Goal: Information Seeking & Learning: Find specific fact

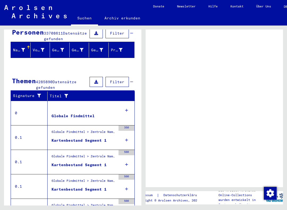
scroll to position [60, 0]
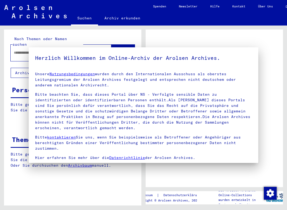
type input "**********"
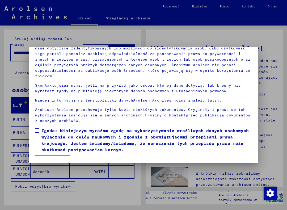
scroll to position [51, 0]
click at [36, 128] on span at bounding box center [37, 130] width 4 height 4
click at [65, 156] on button "Zgadzam się" at bounding box center [52, 161] width 35 height 10
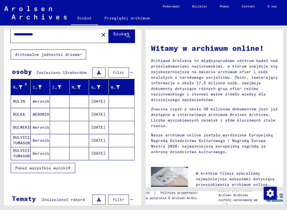
scroll to position [17, 0]
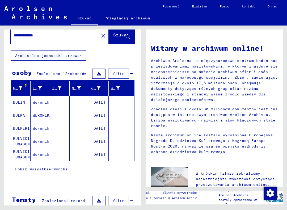
click at [41, 115] on font "WERONIKA" at bounding box center [42, 115] width 19 height 5
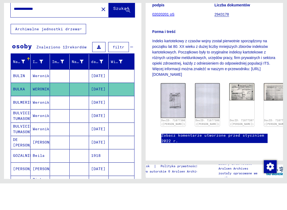
scroll to position [114, 0]
click at [230, 110] on img at bounding box center [242, 118] width 25 height 17
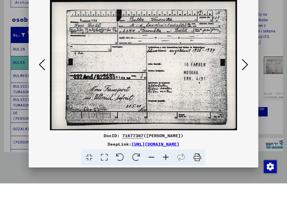
click at [242, 85] on icon at bounding box center [245, 91] width 6 height 13
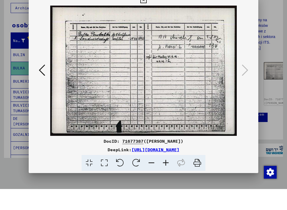
click at [45, 85] on icon at bounding box center [42, 91] width 6 height 13
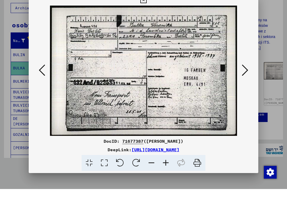
click at [47, 84] on button at bounding box center [42, 91] width 10 height 15
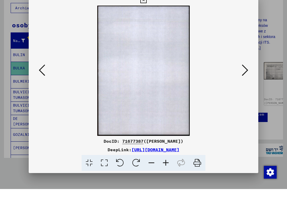
click at [45, 85] on icon at bounding box center [42, 91] width 6 height 13
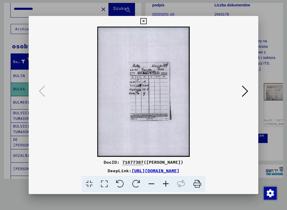
click at [242, 93] on icon at bounding box center [245, 91] width 6 height 13
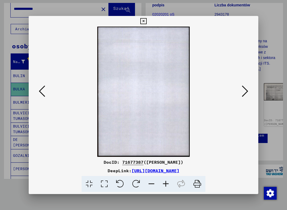
click at [242, 92] on icon at bounding box center [245, 91] width 6 height 13
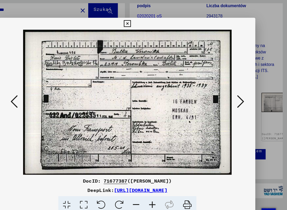
click at [242, 94] on icon at bounding box center [245, 91] width 6 height 13
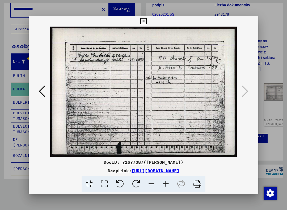
click at [11, 133] on div at bounding box center [143, 105] width 287 height 210
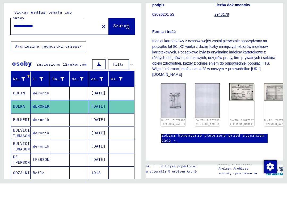
scroll to position [0, 0]
click at [80, 68] on button "Archiwalne jednostki drzewa" at bounding box center [49, 73] width 76 height 10
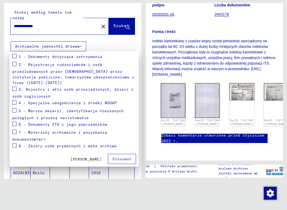
scroll to position [73, 0]
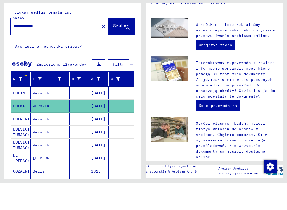
scroll to position [122, 0]
click at [232, 87] on font "Interaktywny e-przewodnik zawiera informacje wprowadzające, które pomogą Ci zro…" at bounding box center [235, 106] width 79 height 38
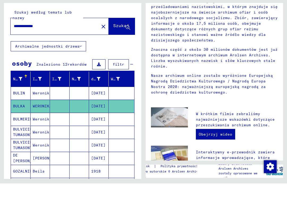
scroll to position [29, 0]
